Goal: Information Seeking & Learning: Learn about a topic

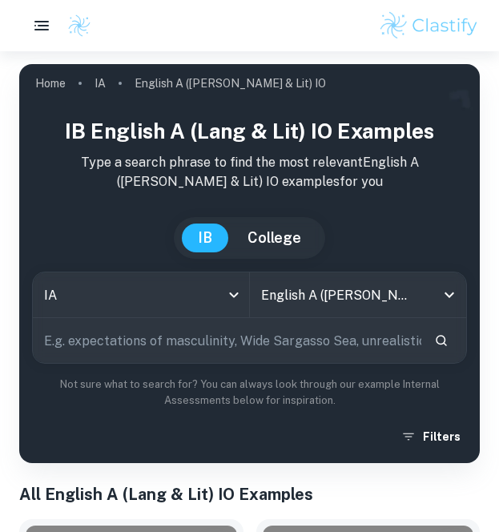
scroll to position [477, 0]
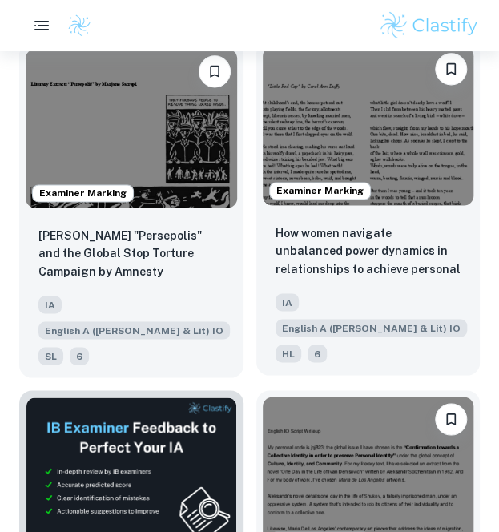
click at [408, 144] on img at bounding box center [368, 125] width 211 height 159
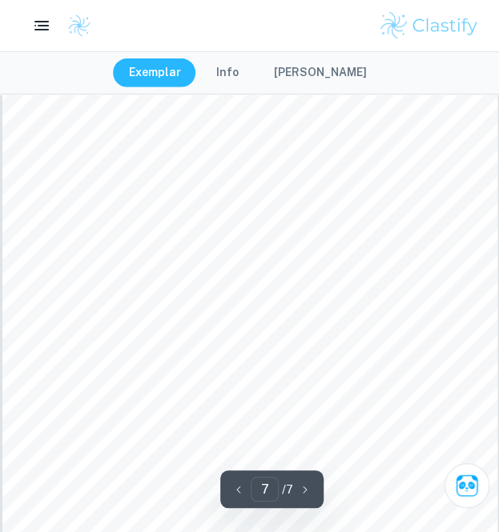
scroll to position [4286, 0]
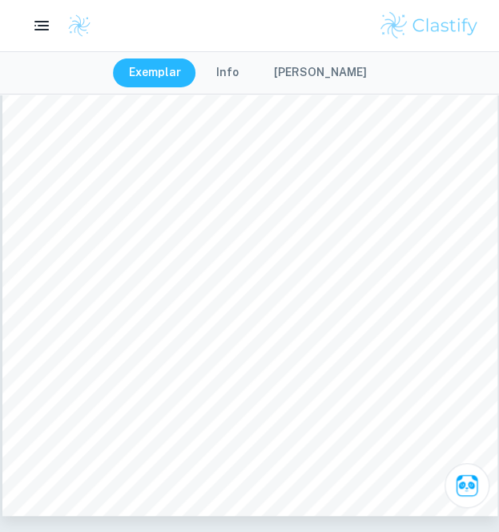
type input "1"
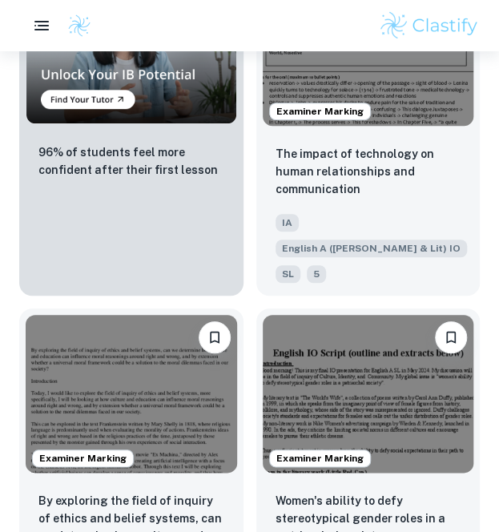
scroll to position [1619, 0]
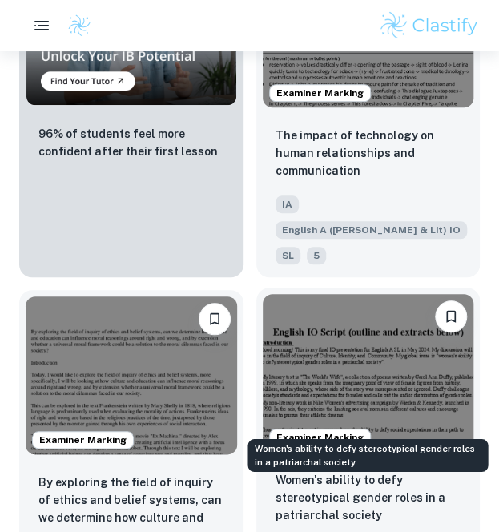
click at [340, 471] on p "Women's ability to defy stereotypical gender roles in a patriarchal society" at bounding box center [368, 497] width 186 height 53
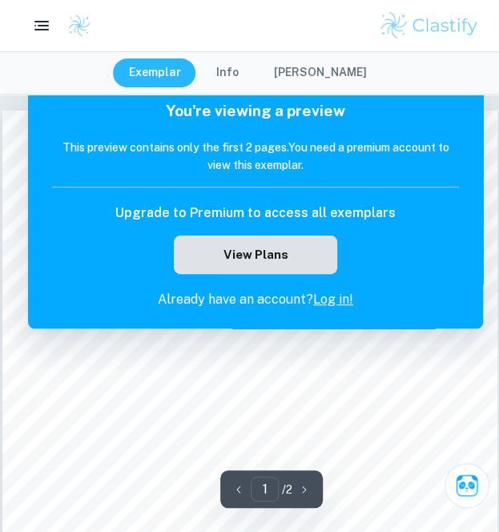
click at [275, 265] on button "View Plans" at bounding box center [255, 254] width 163 height 38
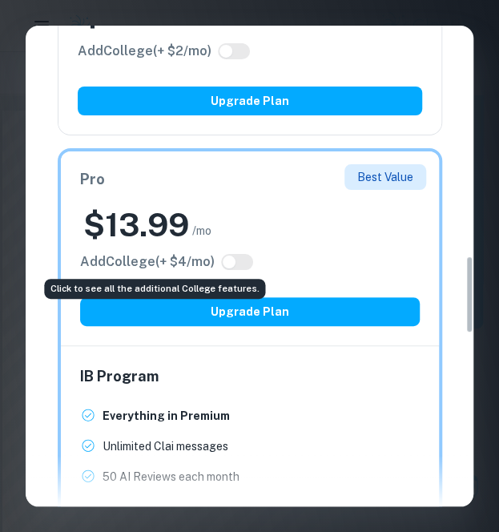
scroll to position [1416, 0]
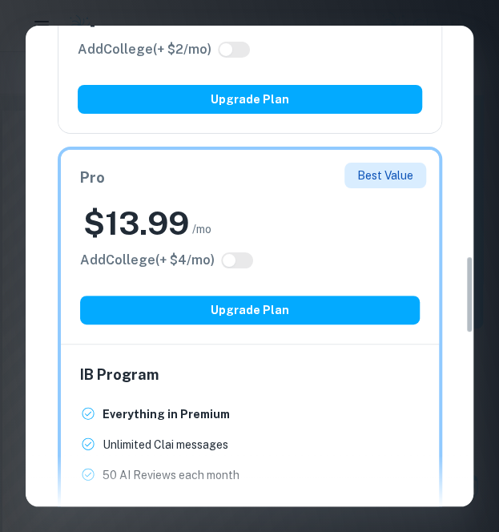
scroll to position [1619, 0]
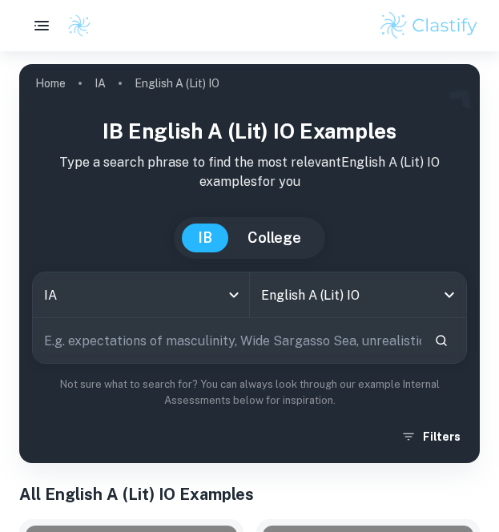
scroll to position [814, 0]
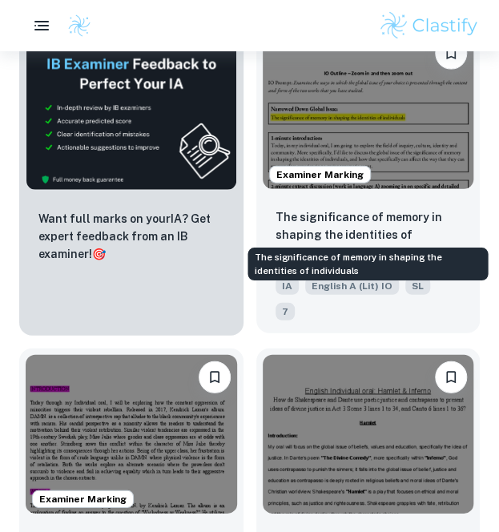
click at [344, 208] on p "The significance of memory in shaping the identities of individuals" at bounding box center [368, 234] width 186 height 53
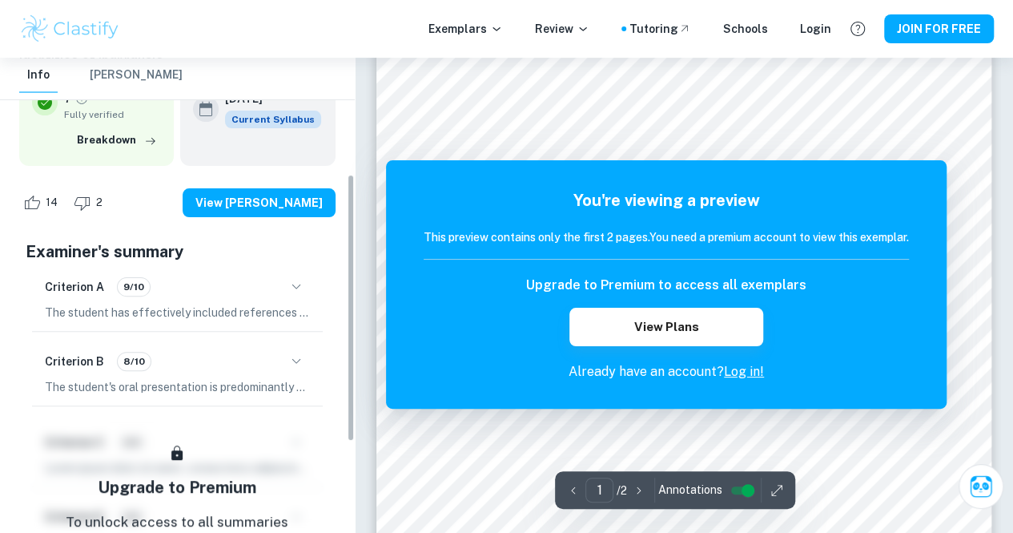
scroll to position [207, 0]
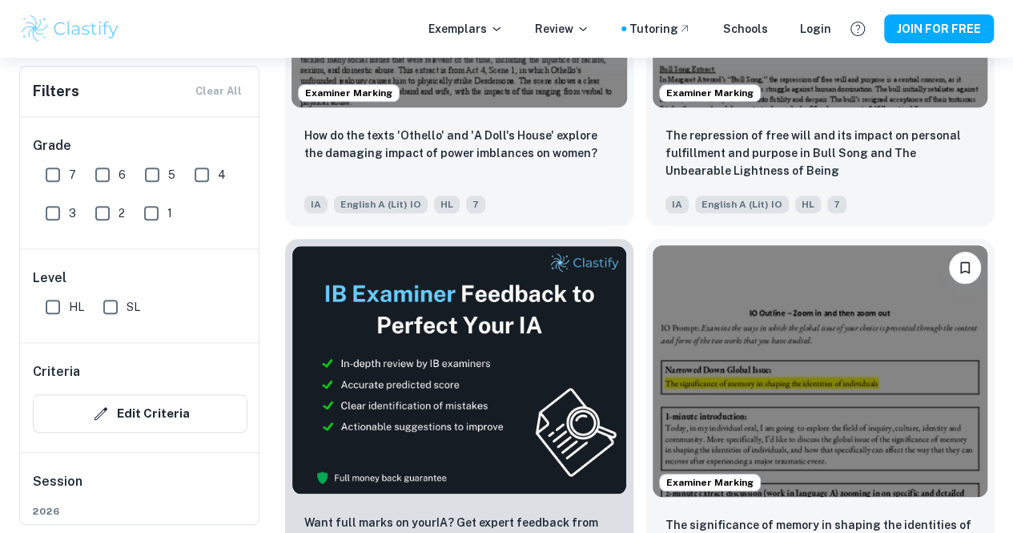
scroll to position [580, 0]
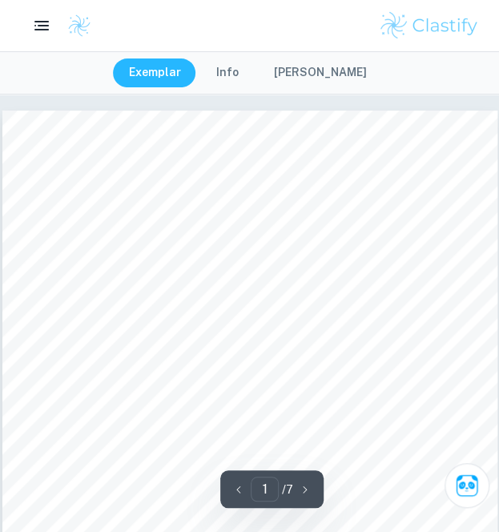
click at [241, 87] on div "Exemplar Info [PERSON_NAME]" at bounding box center [249, 72] width 499 height 43
click at [238, 77] on button "Info" at bounding box center [227, 72] width 54 height 29
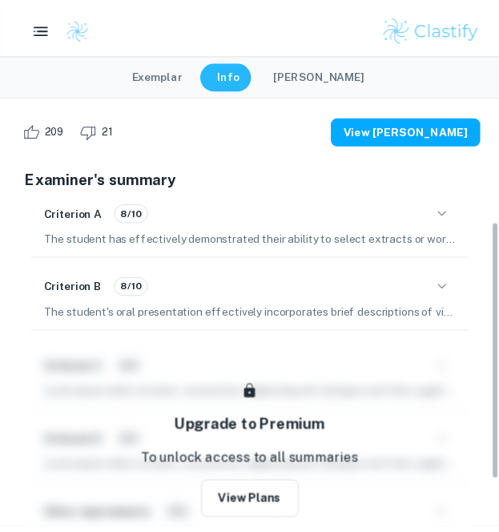
scroll to position [211, 0]
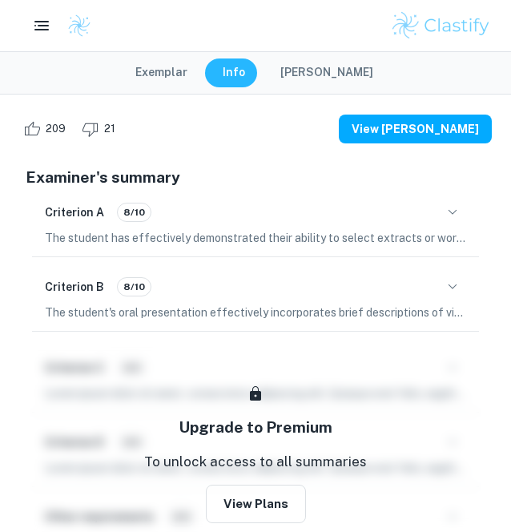
click at [183, 66] on button "Exemplar" at bounding box center [161, 72] width 84 height 29
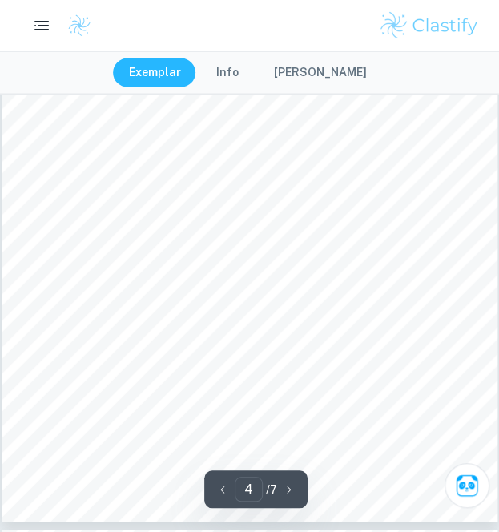
scroll to position [2337, 0]
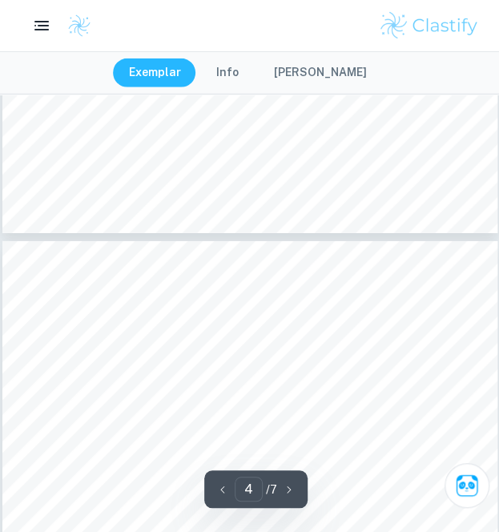
type input "5"
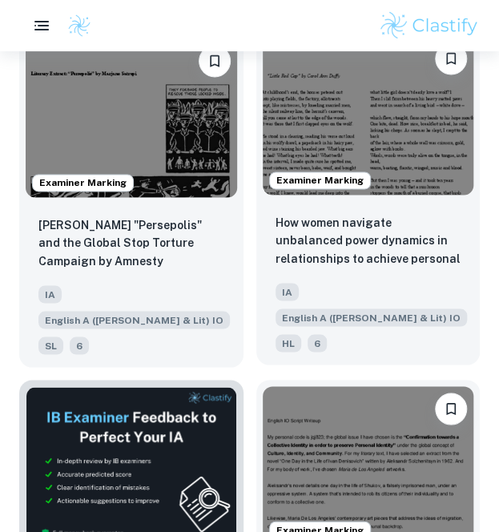
scroll to position [488, 0]
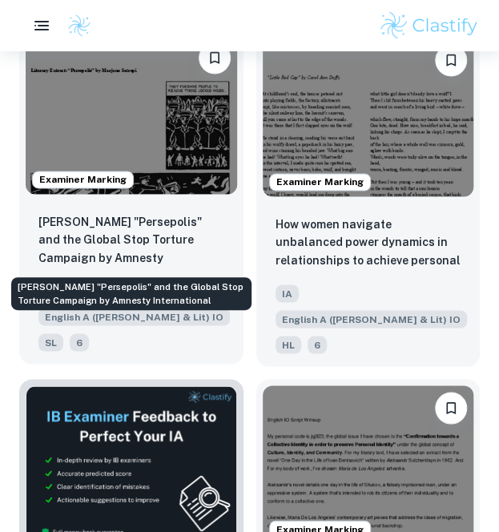
click at [104, 236] on p "Marjane Satrapi's "Persepolis" and the Global Stop Torture Campaign by Amnesty …" at bounding box center [131, 240] width 186 height 54
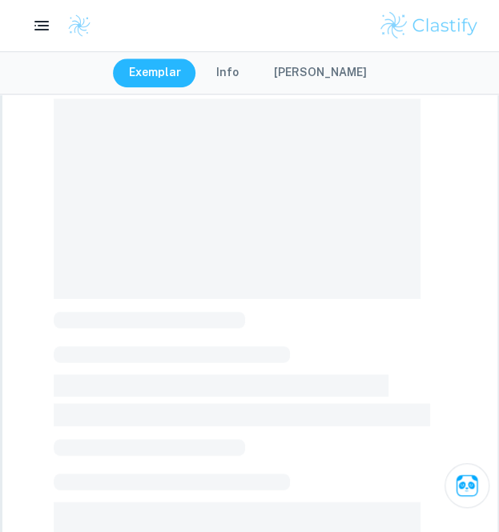
scroll to position [159, 0]
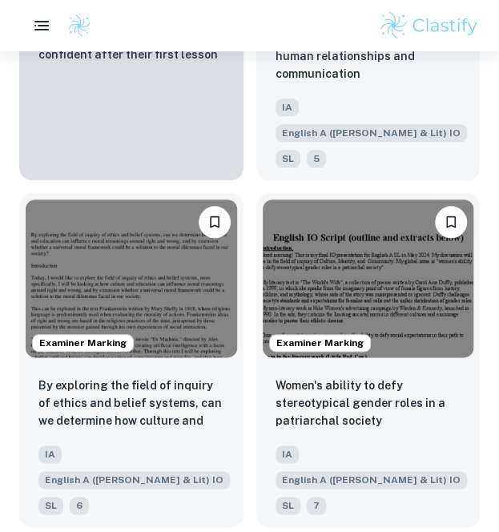
scroll to position [1716, 0]
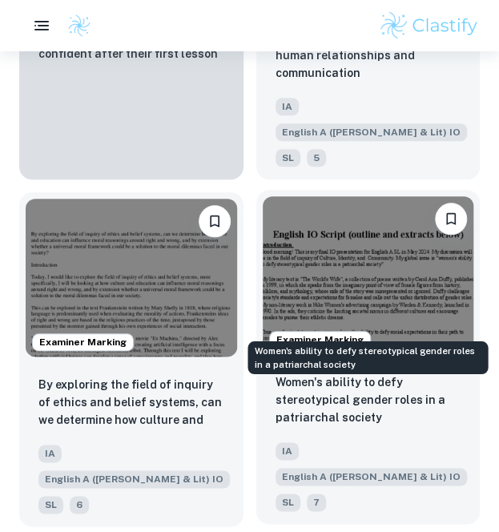
click at [408, 373] on p "Women's ability to defy stereotypical gender roles in a patriarchal society" at bounding box center [368, 399] width 186 height 53
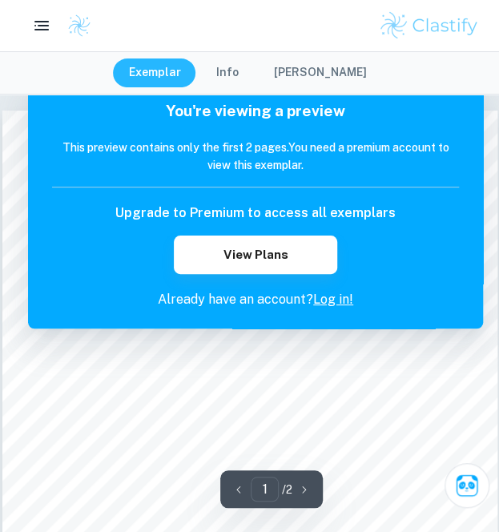
scroll to position [4, 0]
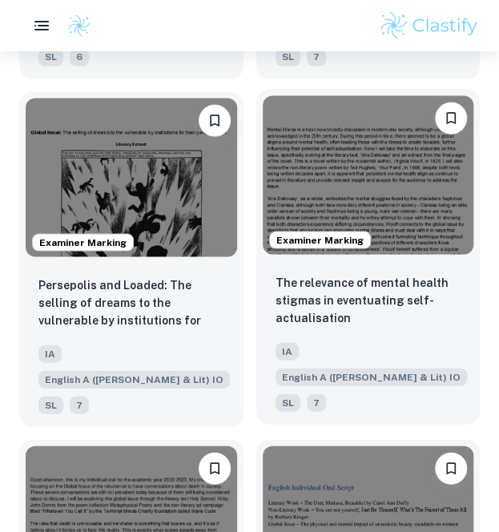
scroll to position [2223, 0]
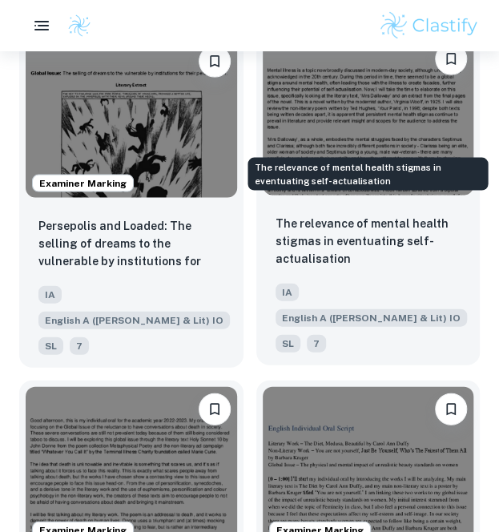
click at [338, 214] on p "The relevance of mental health stigmas in eventuating self-actualisation" at bounding box center [368, 240] width 186 height 53
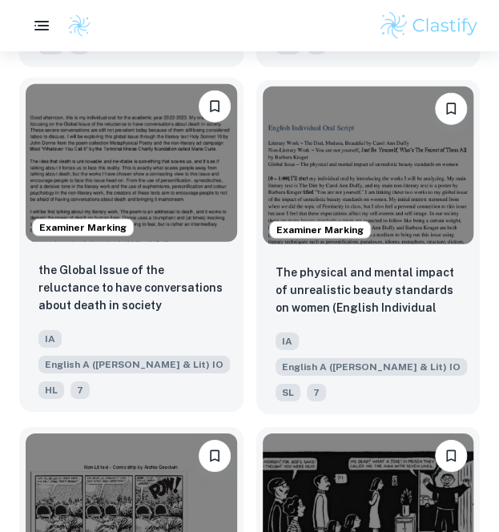
scroll to position [2660, 0]
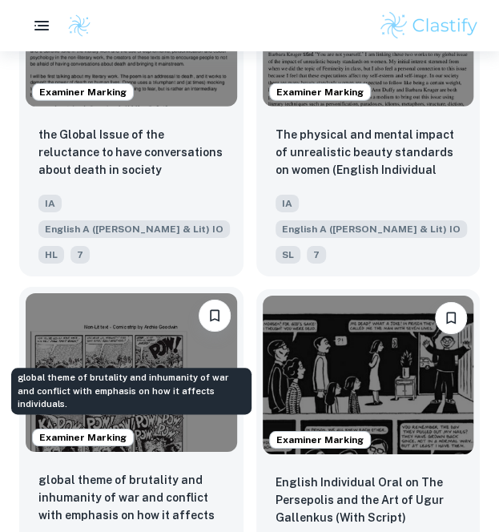
click at [158, 471] on p "global theme of brutality and inhumanity of war and conflict with emphasis on h…" at bounding box center [131, 498] width 186 height 54
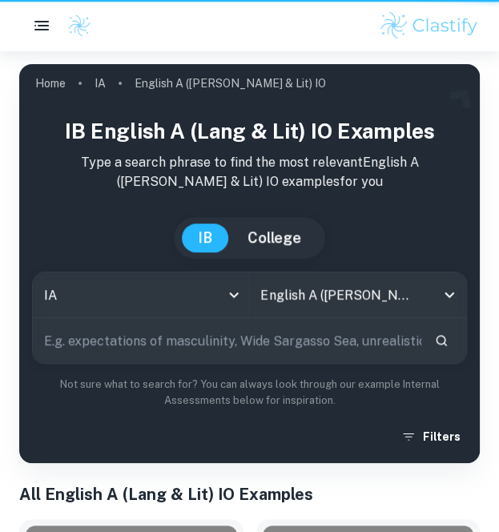
scroll to position [2660, 0]
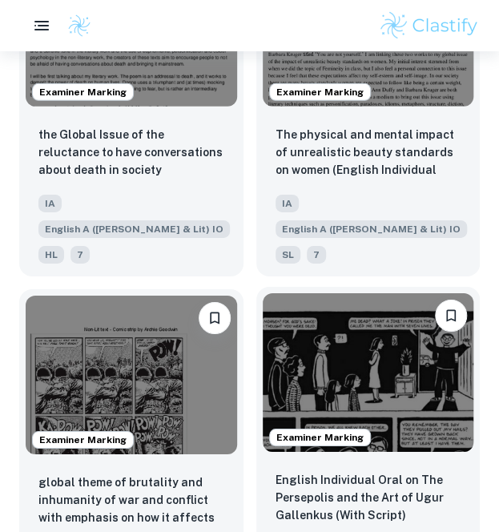
click at [337, 293] on img at bounding box center [368, 372] width 211 height 159
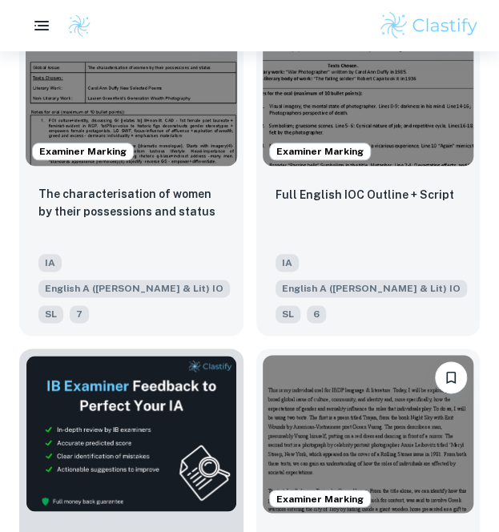
scroll to position [3298, 0]
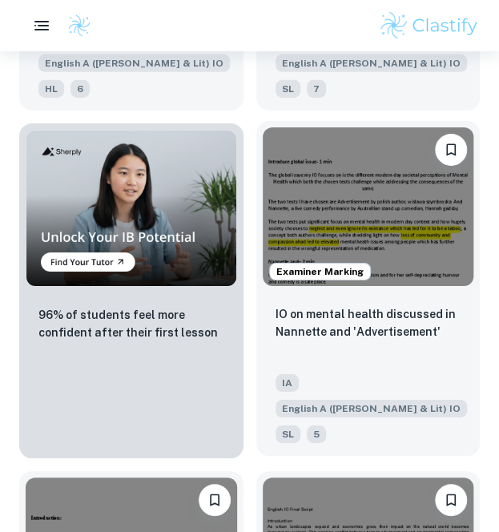
scroll to position [4216, 0]
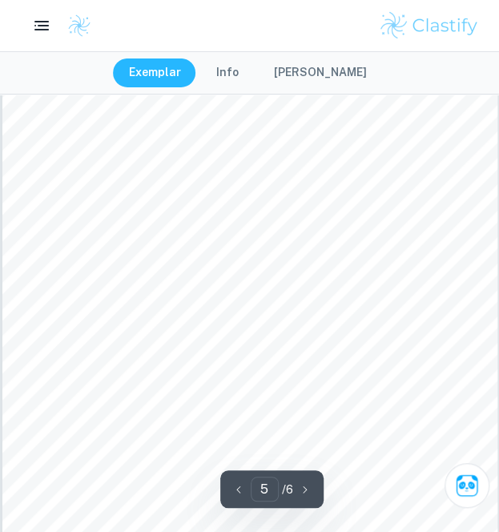
type input "4"
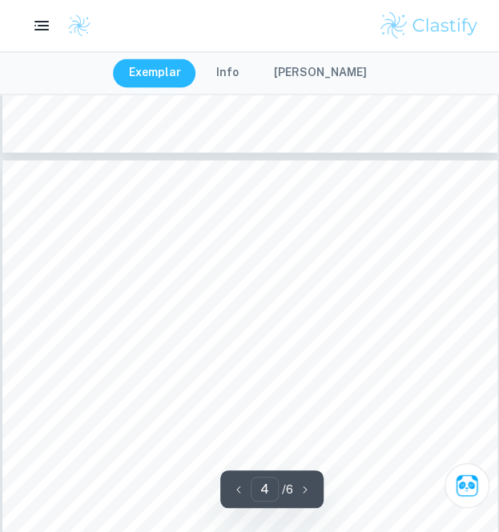
scroll to position [2058, 0]
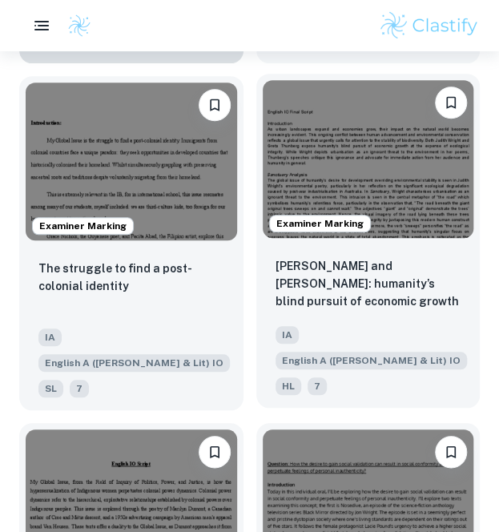
scroll to position [4611, 0]
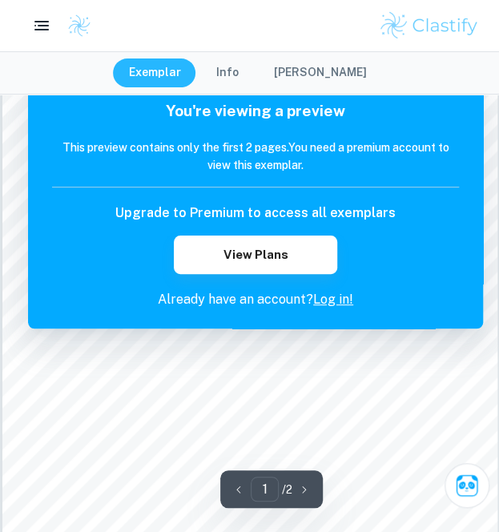
scroll to position [59, 0]
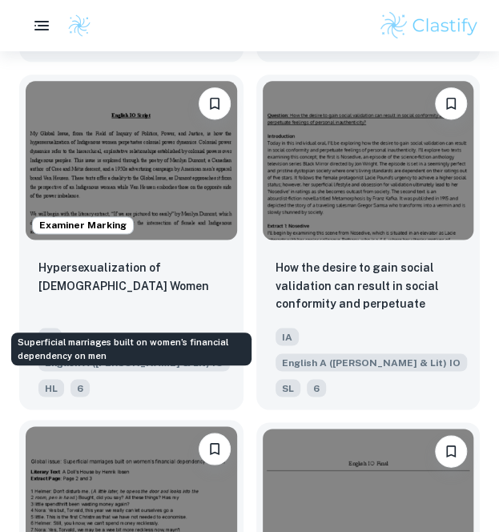
scroll to position [4960, 0]
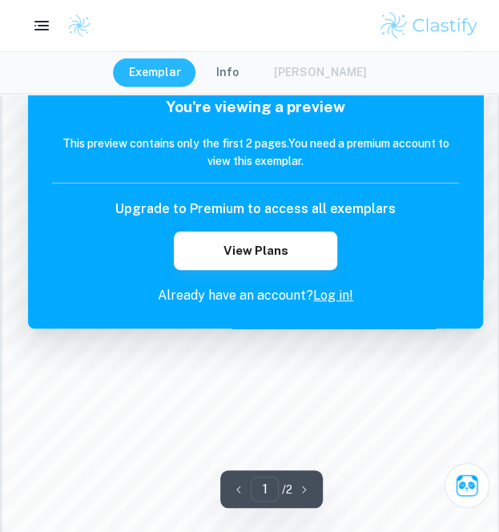
scroll to position [1095, 0]
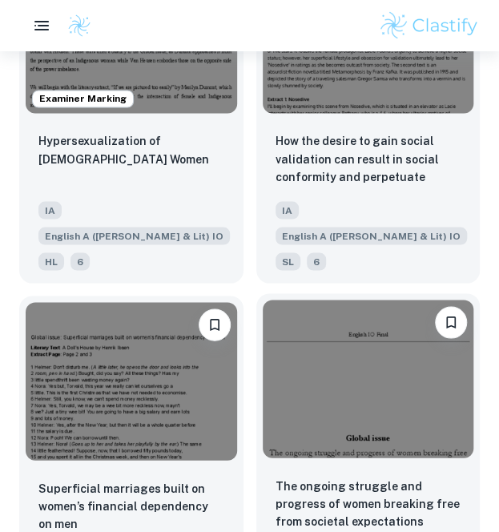
scroll to position [5218, 0]
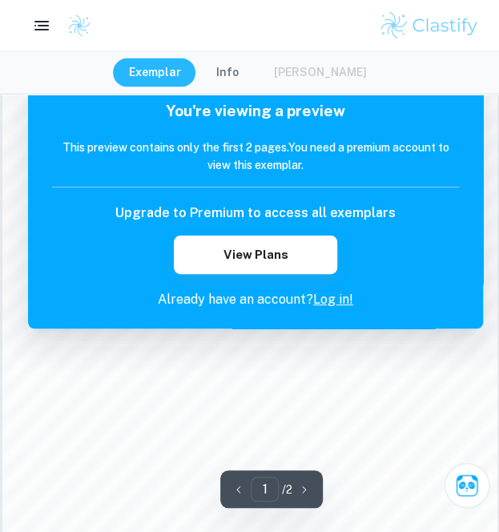
scroll to position [881, 0]
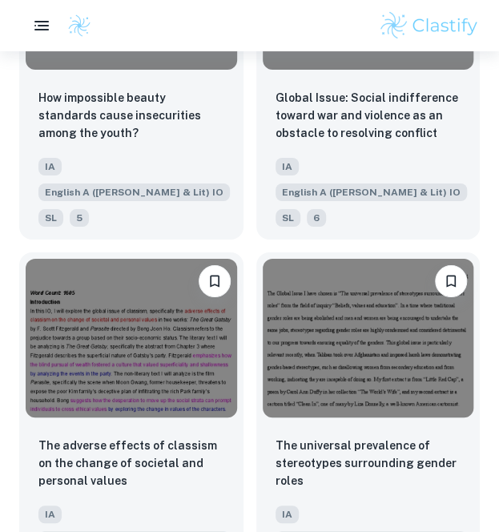
scroll to position [5707, 0]
